Goal: Transaction & Acquisition: Purchase product/service

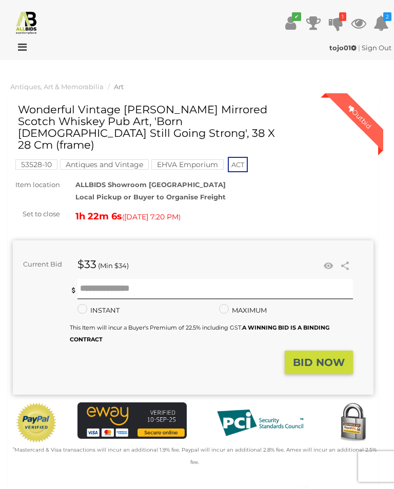
click at [296, 19] on icon "✔" at bounding box center [296, 16] width 9 height 9
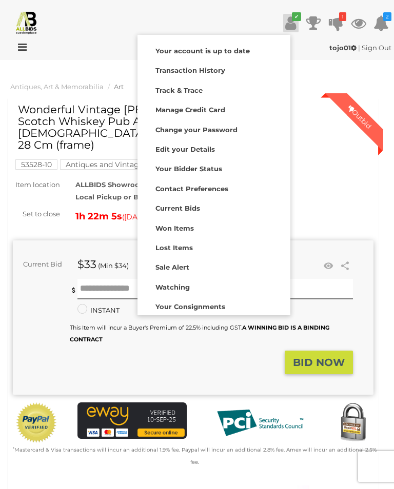
click at [66, 61] on div at bounding box center [197, 244] width 394 height 489
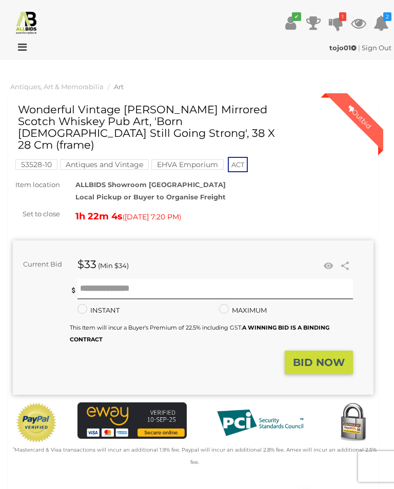
click at [16, 44] on icon at bounding box center [20, 47] width 14 height 10
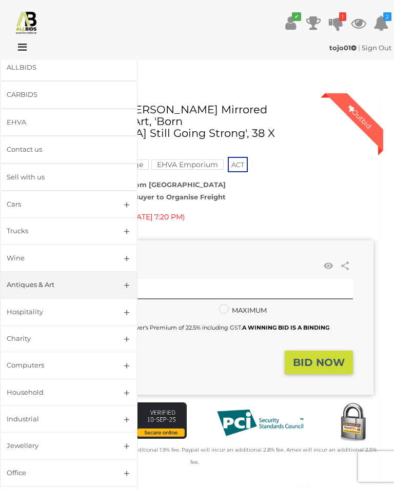
click at [123, 286] on link "Antiques & Art" at bounding box center [69, 284] width 138 height 27
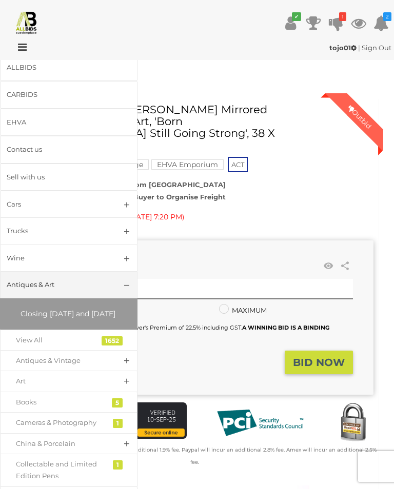
click at [128, 369] on link "Antiques & Vintage" at bounding box center [69, 360] width 138 height 21
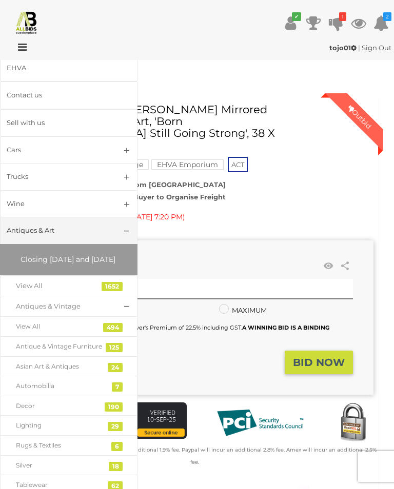
click at [79, 352] on div "Antique & Vintage Furniture" at bounding box center [61, 346] width 90 height 11
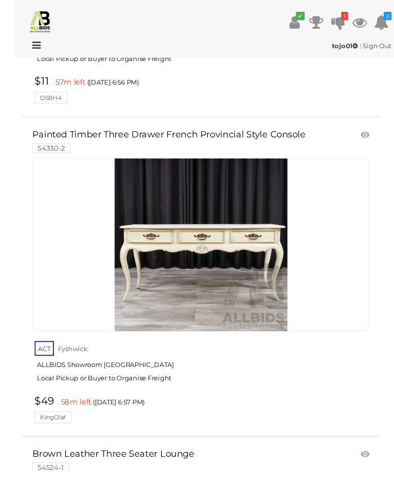
scroll to position [5048, 0]
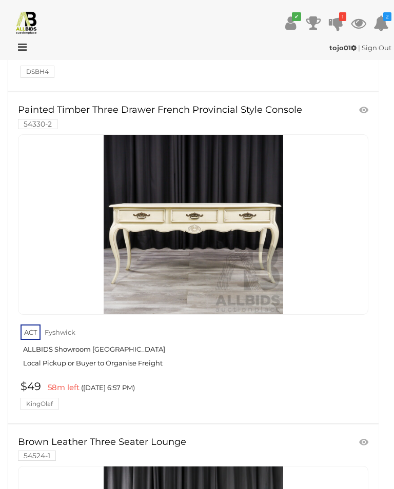
click at [46, 105] on link "Painted Timber Three Drawer French Provincial Style Console 54330-2" at bounding box center [165, 116] width 295 height 23
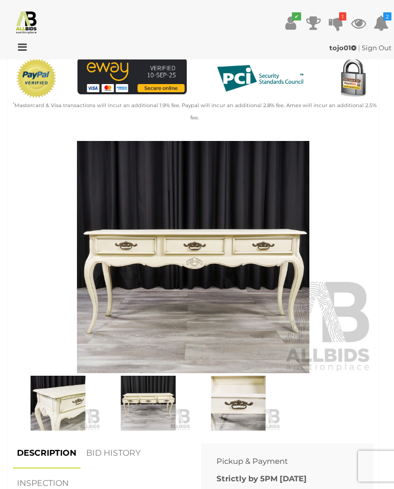
scroll to position [321, 0]
click at [119, 247] on img at bounding box center [193, 257] width 361 height 232
click at [143, 394] on img at bounding box center [148, 403] width 85 height 55
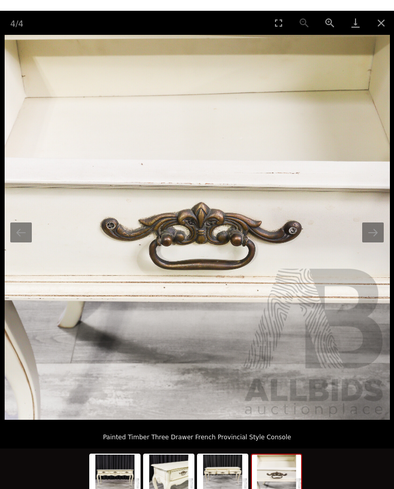
scroll to position [136, 0]
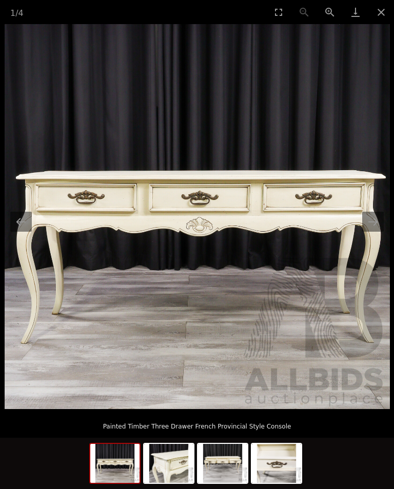
scroll to position [321, 0]
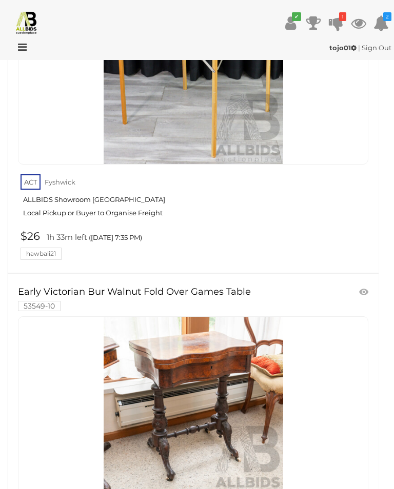
scroll to position [15528, 0]
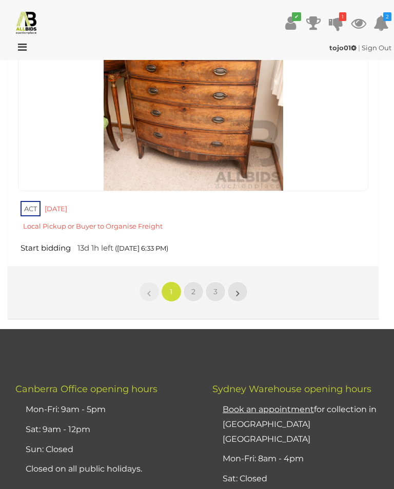
click at [190, 282] on link "2" at bounding box center [193, 292] width 21 height 21
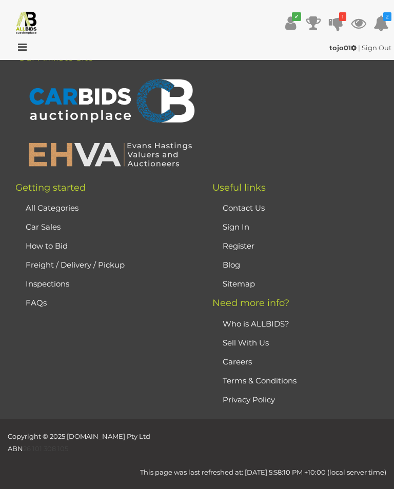
scroll to position [51, 0]
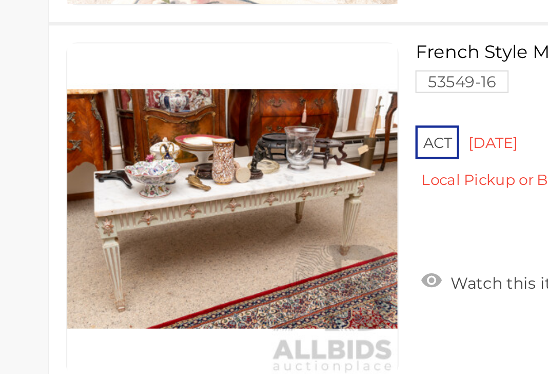
scroll to position [7831, 10]
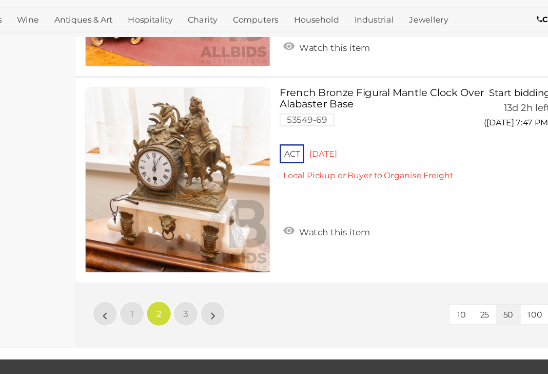
click at [201, 300] on link "3" at bounding box center [211, 310] width 21 height 21
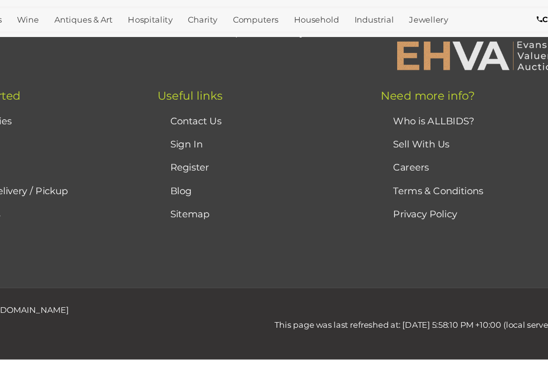
scroll to position [67, 10]
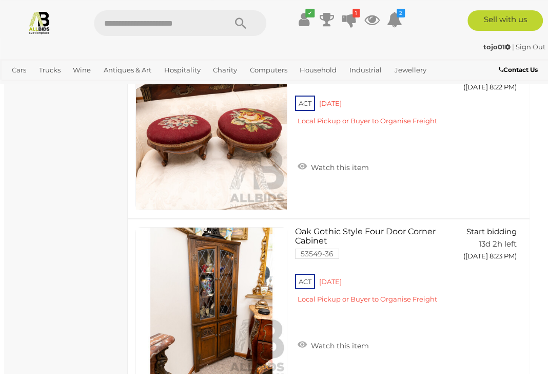
scroll to position [3501, 3]
click at [0, 0] on link "Decor & Interior Design" at bounding box center [0, 0] width 0 height 0
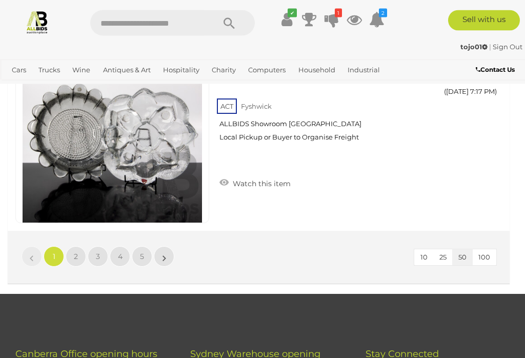
scroll to position [9821, 0]
click at [71, 250] on link "2" at bounding box center [76, 256] width 21 height 21
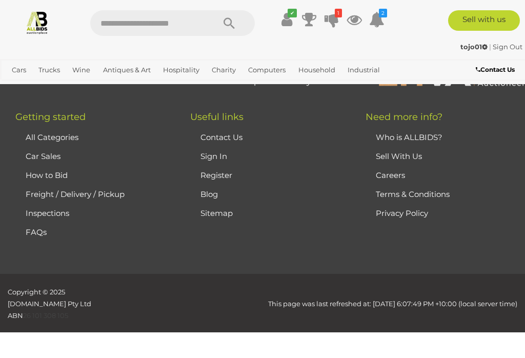
scroll to position [72, 0]
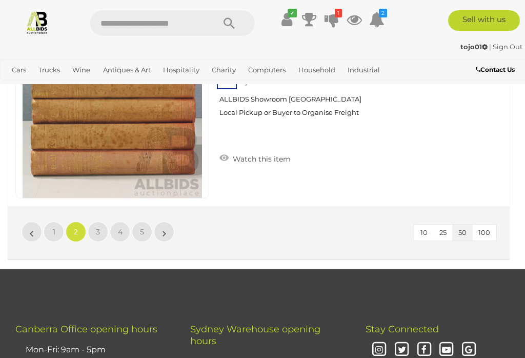
scroll to position [9854, 0]
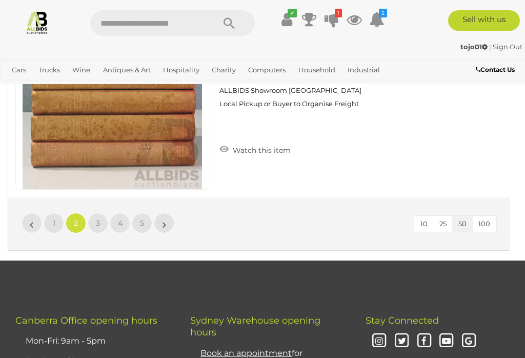
click at [94, 217] on link "3" at bounding box center [98, 223] width 21 height 21
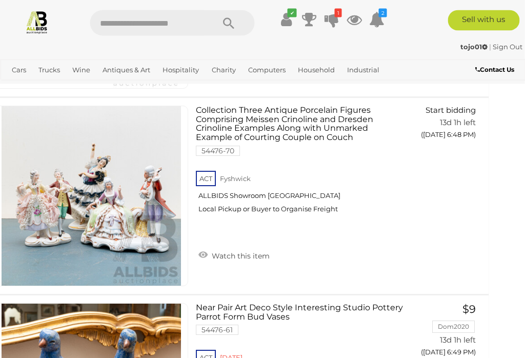
scroll to position [4029, 21]
click at [85, 208] on img at bounding box center [92, 196] width 180 height 180
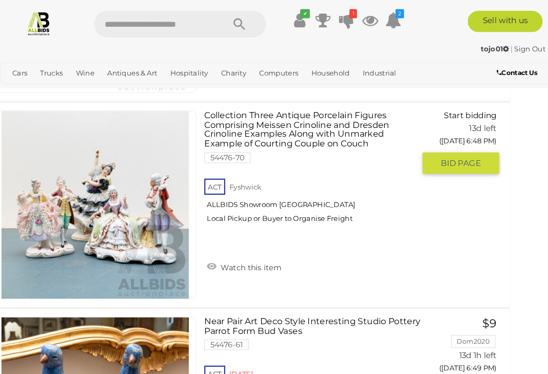
scroll to position [4322, 10]
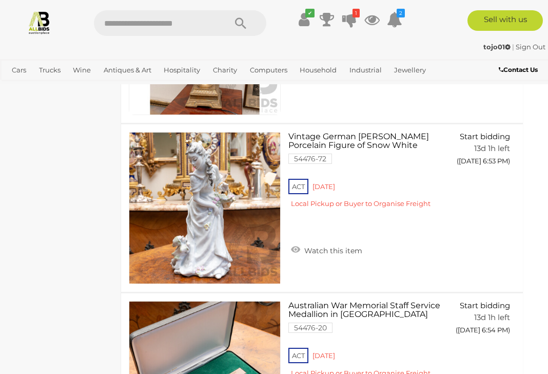
click at [43, 146] on div "Decor & Interior Design Alert this sale Location" at bounding box center [59, 114] width 123 height 8634
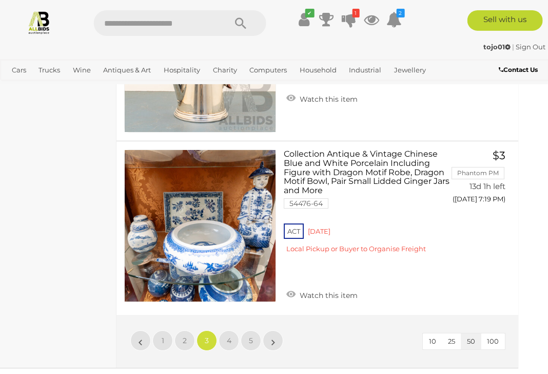
scroll to position [8386, 15]
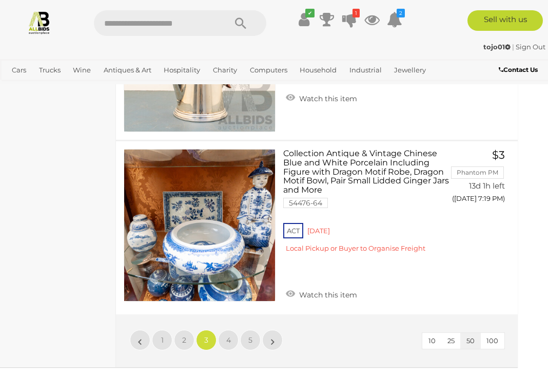
click at [225, 329] on link "4" at bounding box center [228, 339] width 21 height 21
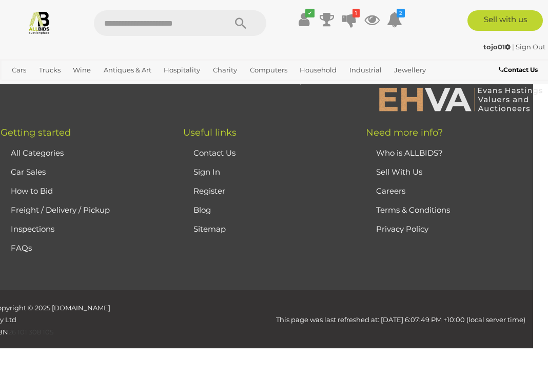
scroll to position [67, 0]
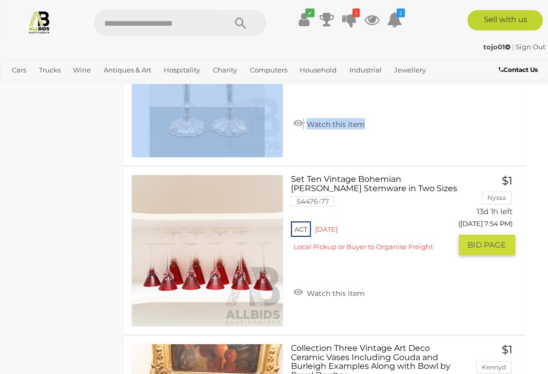
scroll to position [7637, 7]
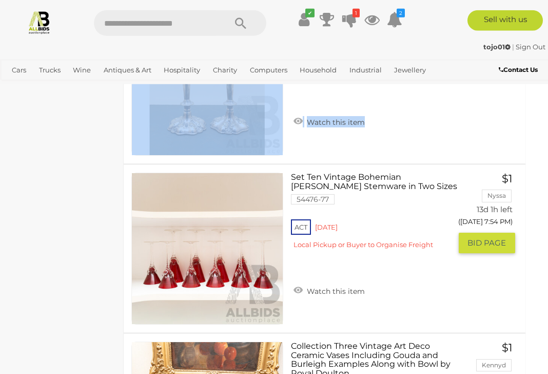
click at [150, 225] on link at bounding box center [207, 248] width 152 height 152
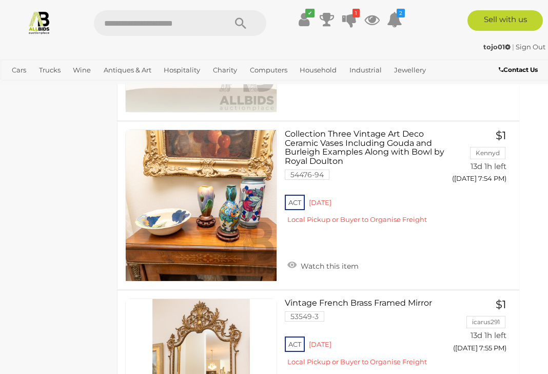
scroll to position [7848, 13]
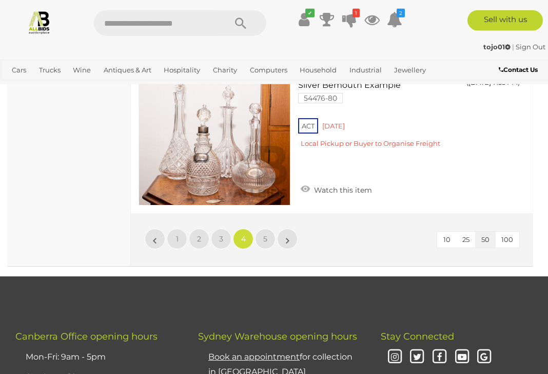
click at [266, 231] on link "5" at bounding box center [265, 238] width 21 height 21
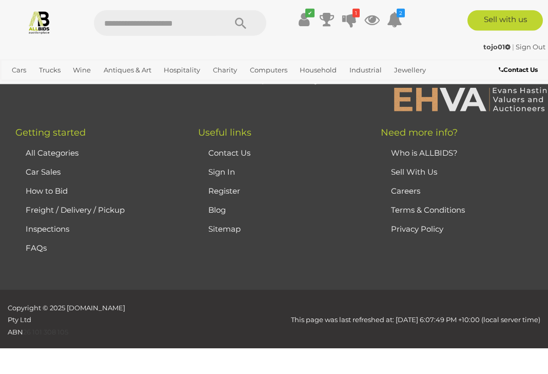
scroll to position [67, 0]
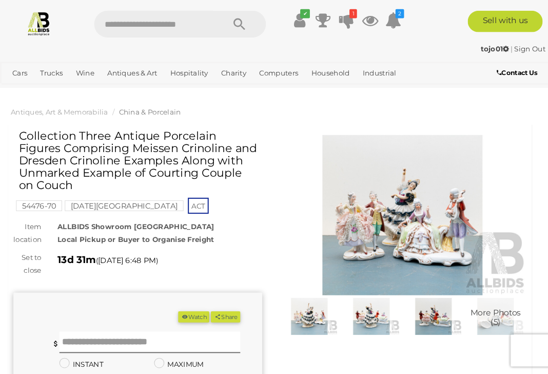
scroll to position [2, 0]
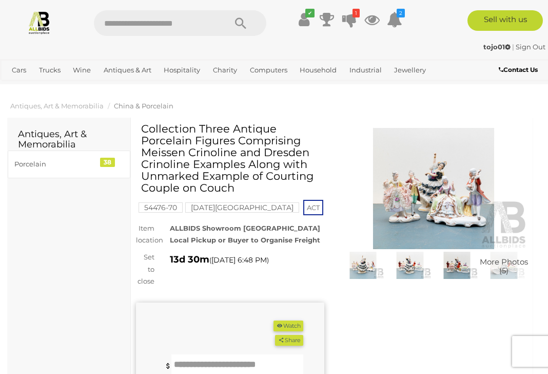
click at [414, 206] on img at bounding box center [434, 188] width 188 height 121
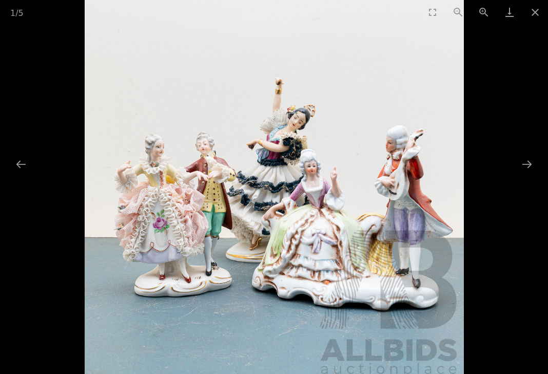
click at [23, 164] on button "Previous slide" at bounding box center [21, 164] width 22 height 20
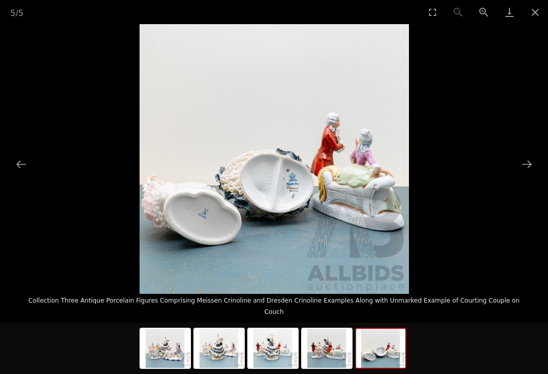
click at [24, 163] on button "Previous slide" at bounding box center [21, 164] width 22 height 20
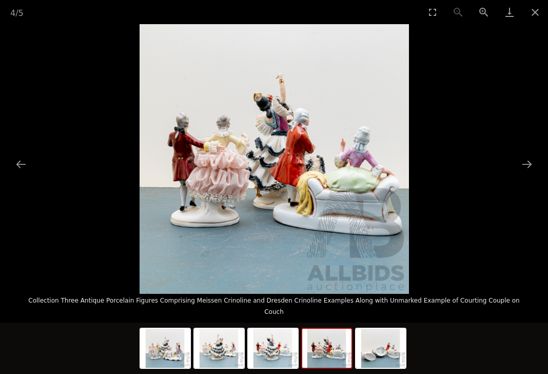
click at [13, 165] on button "Previous slide" at bounding box center [21, 164] width 22 height 20
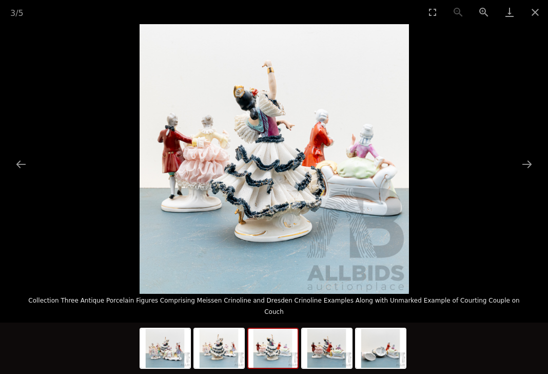
click at [16, 162] on button "Previous slide" at bounding box center [21, 164] width 22 height 20
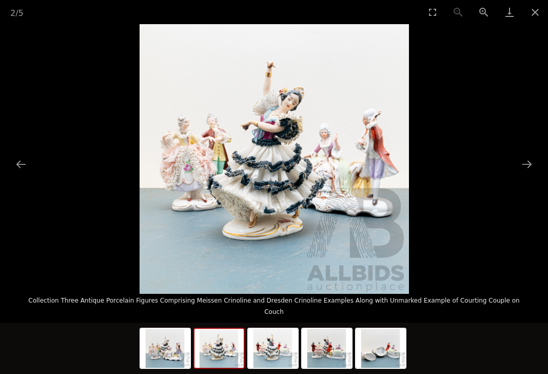
click at [15, 162] on button "Previous slide" at bounding box center [21, 164] width 22 height 20
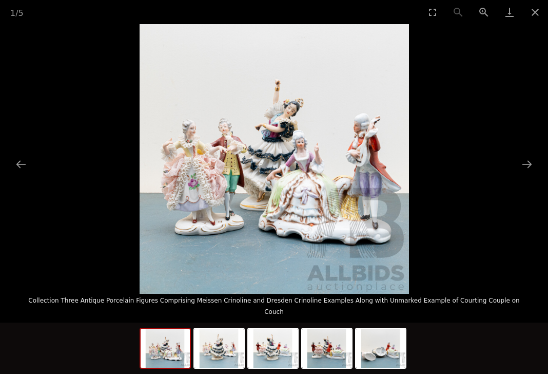
click at [15, 158] on button "Previous slide" at bounding box center [21, 164] width 22 height 20
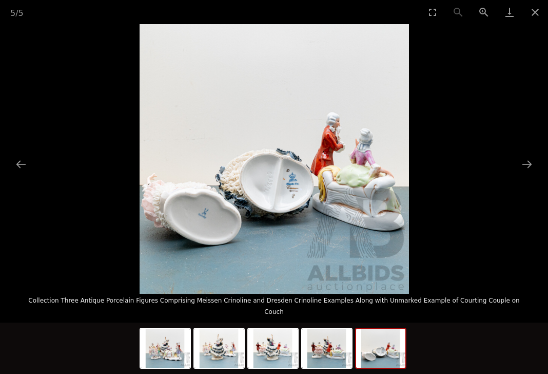
click at [22, 157] on button "Previous slide" at bounding box center [21, 164] width 22 height 20
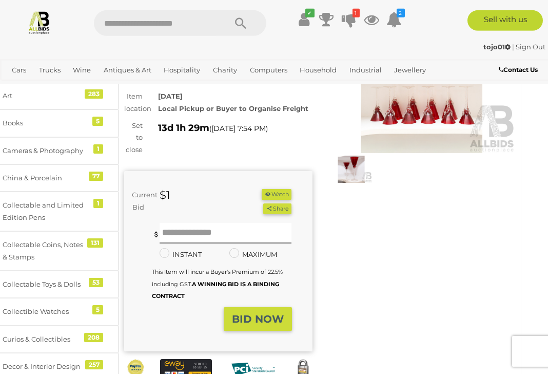
scroll to position [0, 12]
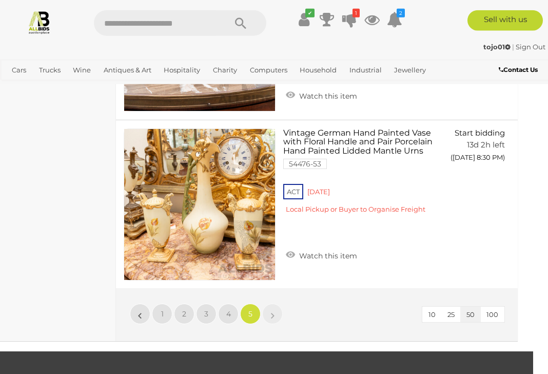
scroll to position [6497, 15]
click at [48, 20] on img at bounding box center [39, 22] width 24 height 24
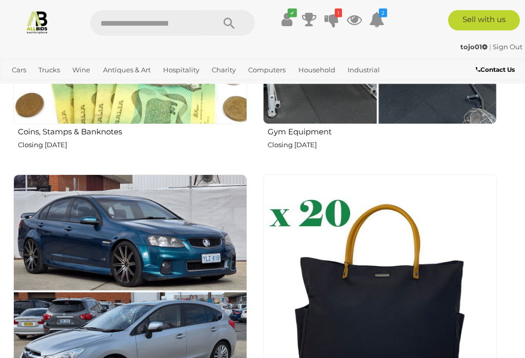
scroll to position [1413, 0]
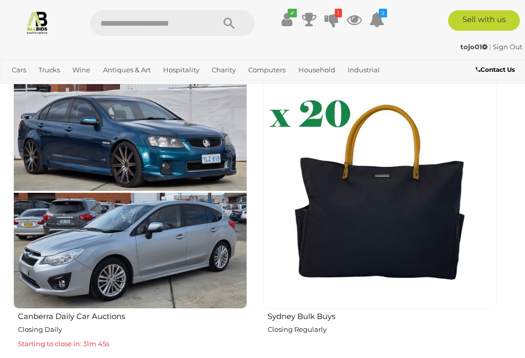
click at [310, 224] on img at bounding box center [380, 192] width 234 height 234
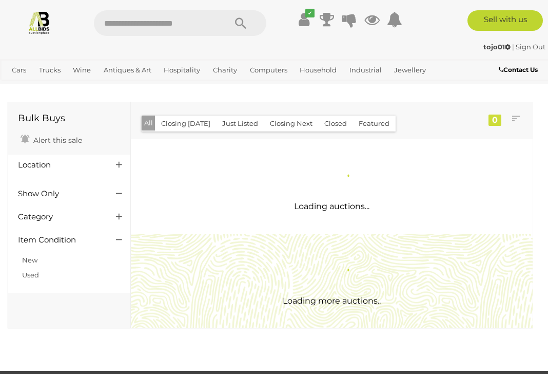
scroll to position [2, 0]
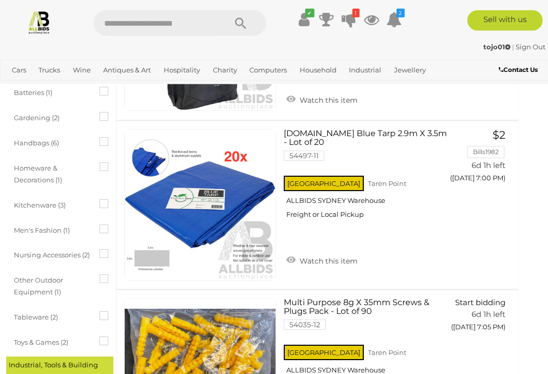
scroll to position [376, 15]
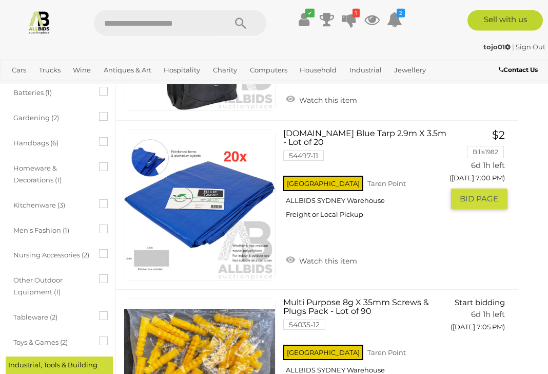
click at [140, 226] on img at bounding box center [199, 204] width 151 height 151
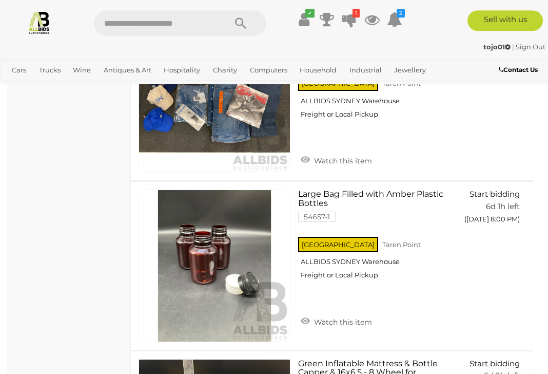
scroll to position [4399, 0]
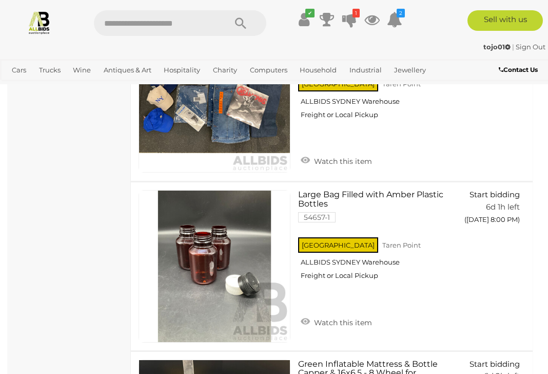
click at [0, 0] on link "View All Antiques & Art Auctions" at bounding box center [0, 0] width 0 height 0
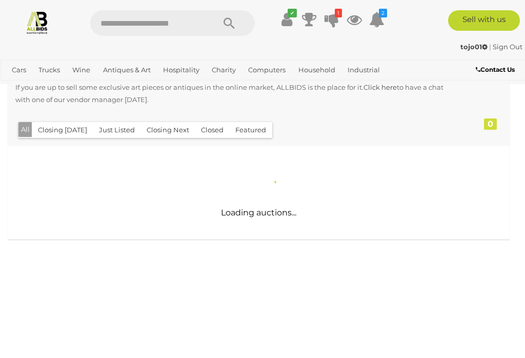
scroll to position [214, 0]
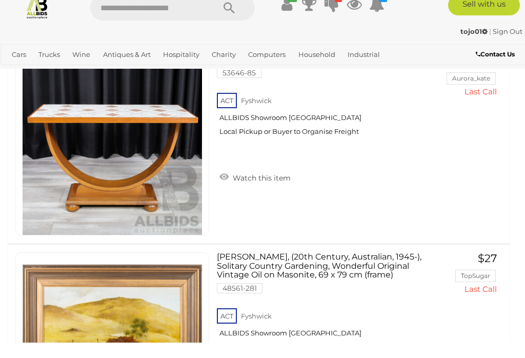
scroll to position [8600, 0]
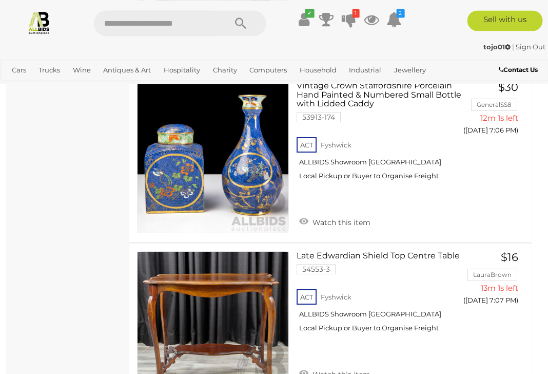
scroll to position [7975, 2]
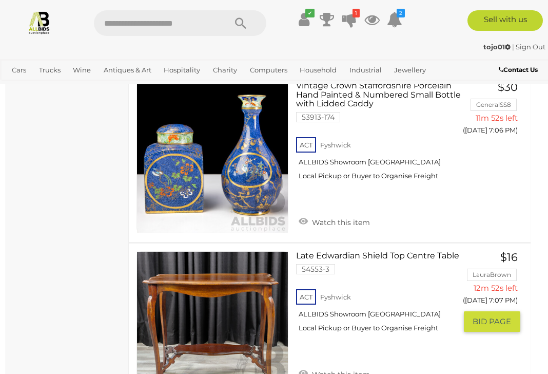
click at [314, 251] on link "Late Edwardian Shield Top Centre Table 54553-3 ACT Fyshwick ALLBIDS Showroom Fy…" at bounding box center [380, 295] width 152 height 89
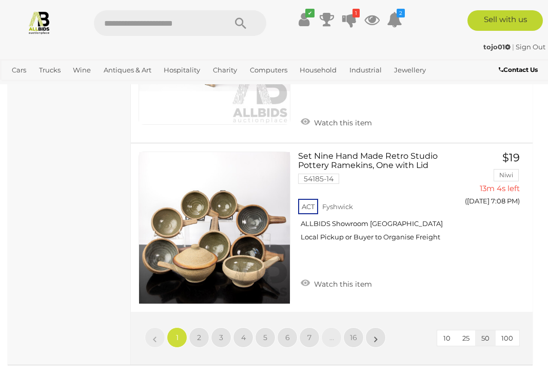
click at [196, 327] on link "2" at bounding box center [199, 337] width 21 height 21
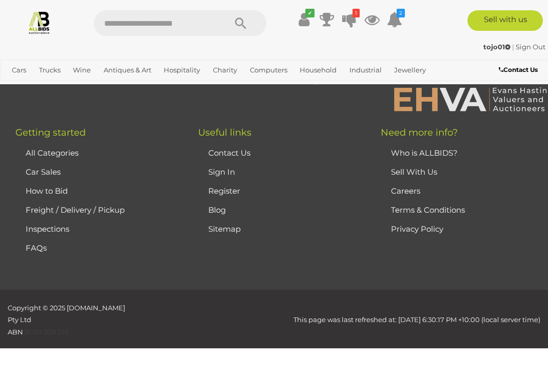
scroll to position [263, 0]
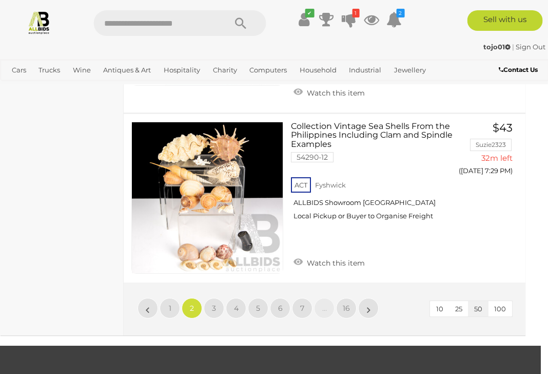
scroll to position [8755, 8]
click at [216, 298] on link "3" at bounding box center [213, 308] width 21 height 21
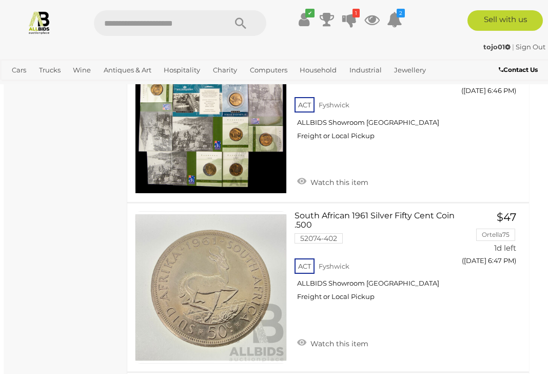
scroll to position [7044, 3]
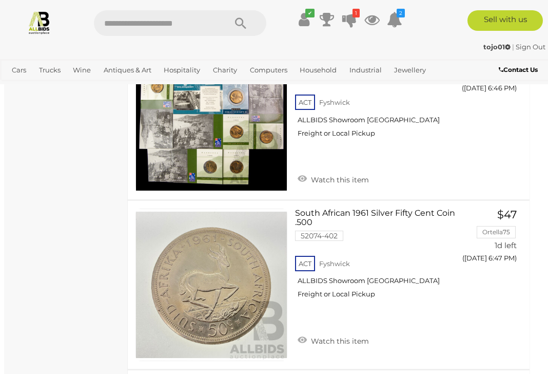
click at [0, 0] on link "View All Household Auctions" at bounding box center [0, 0] width 0 height 0
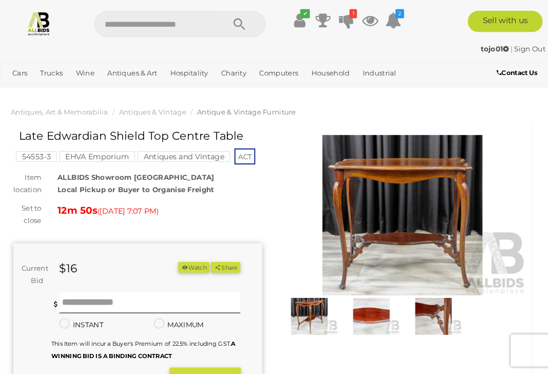
scroll to position [2, 0]
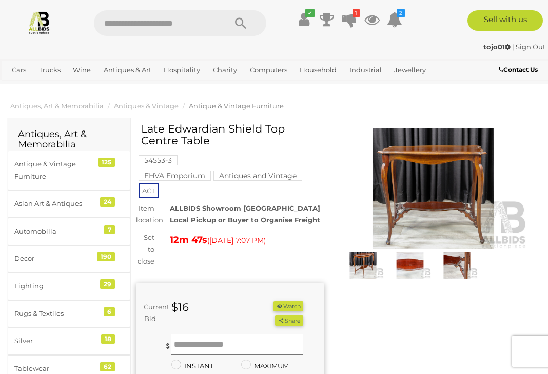
click at [360, 261] on img at bounding box center [363, 264] width 42 height 27
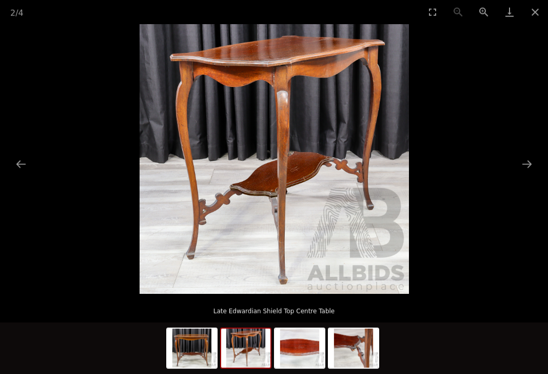
scroll to position [2, 0]
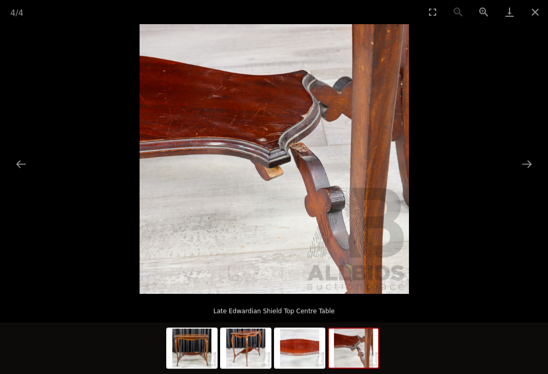
scroll to position [2, 15]
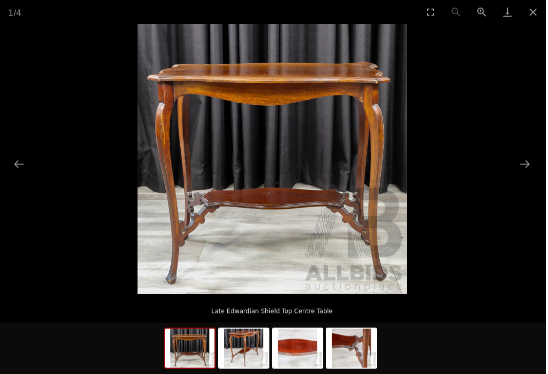
scroll to position [2, 15]
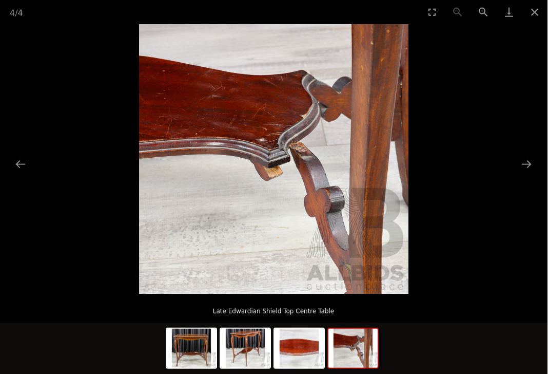
scroll to position [2, 15]
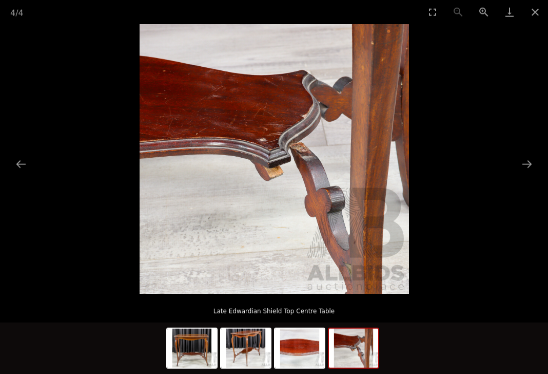
click at [525, 1] on button "Close gallery" at bounding box center [535, 12] width 26 height 24
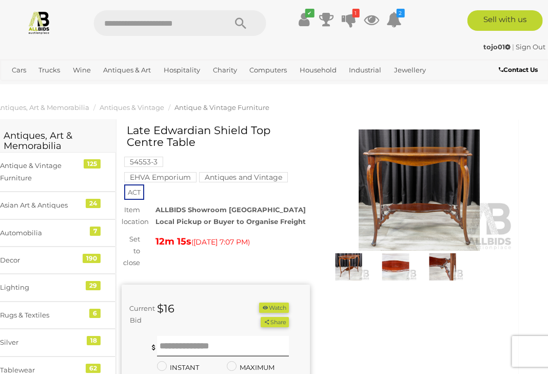
scroll to position [0, 15]
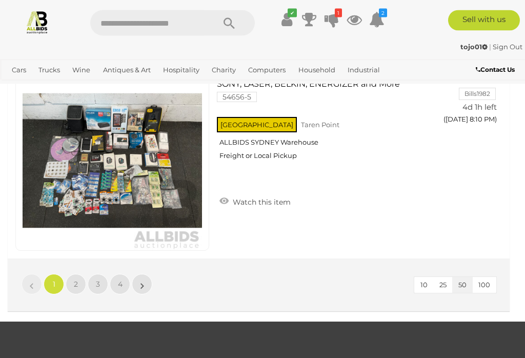
scroll to position [9879, 0]
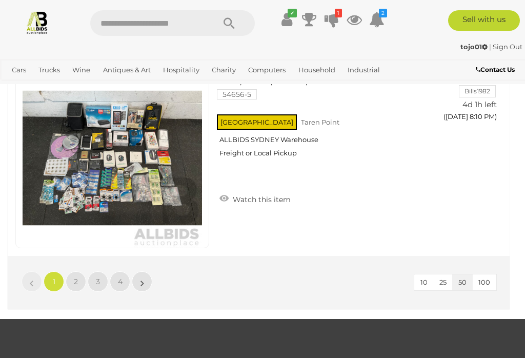
click at [73, 277] on link "2" at bounding box center [76, 281] width 21 height 21
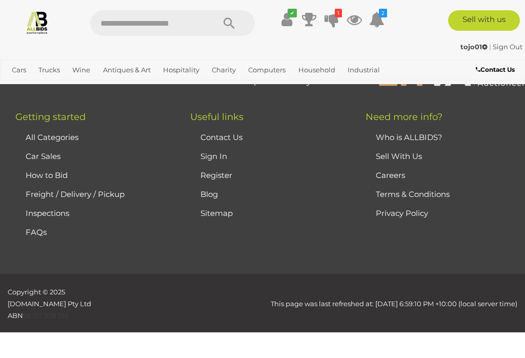
scroll to position [154, 0]
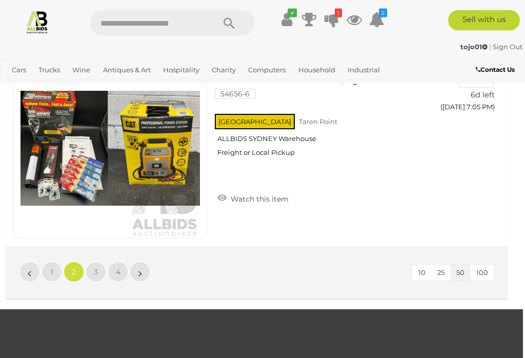
scroll to position [9879, 2]
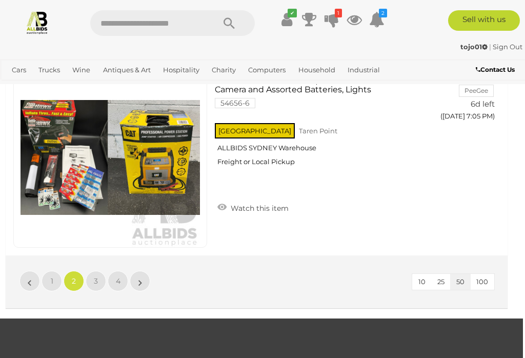
click at [91, 284] on link "3" at bounding box center [96, 281] width 21 height 21
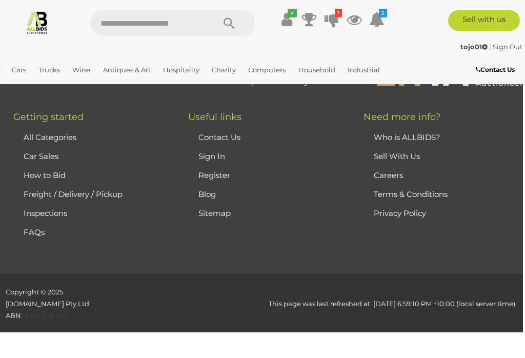
scroll to position [154, 0]
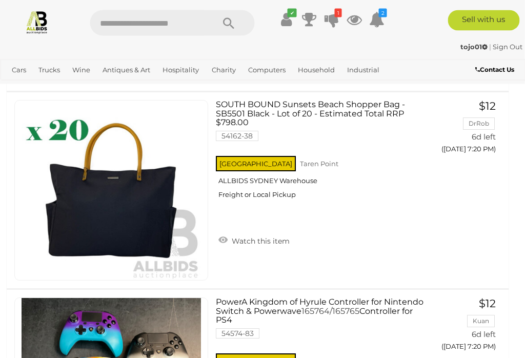
scroll to position [3723, 1]
